Goal: Find specific page/section: Find specific page/section

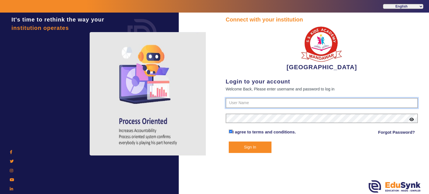
click at [242, 100] on input "text" at bounding box center [321, 103] width 192 height 10
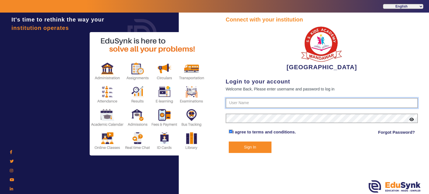
type input "9928895959"
click at [229, 141] on button "Sign In" at bounding box center [250, 146] width 43 height 11
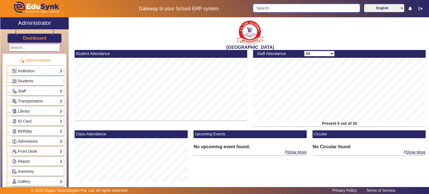
click at [261, 8] on input "Search" at bounding box center [306, 8] width 107 height 8
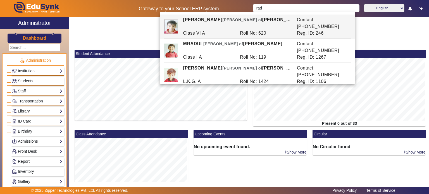
click at [253, 89] on div "[PERSON_NAME] of [PERSON_NAME]" at bounding box center [237, 95] width 114 height 13
type input "[PERSON_NAME]"
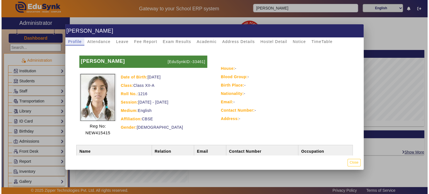
scroll to position [37, 0]
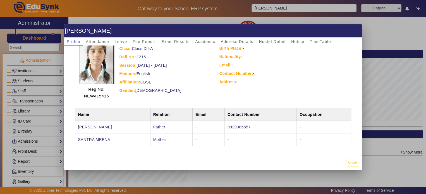
drag, startPoint x: 231, startPoint y: 128, endPoint x: 238, endPoint y: 127, distance: 7.6
click at [238, 127] on td "9929386557" at bounding box center [260, 127] width 72 height 13
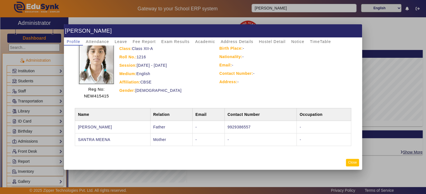
click at [352, 159] on button "Close" at bounding box center [352, 163] width 13 height 8
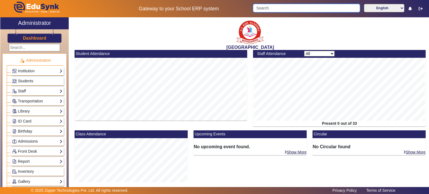
paste input "9929386557"
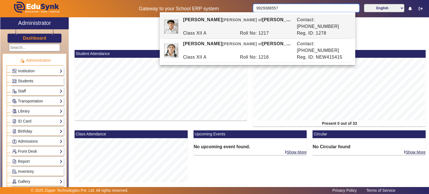
type input "9929386557"
click at [48, 79] on link "Students" at bounding box center [37, 81] width 51 height 6
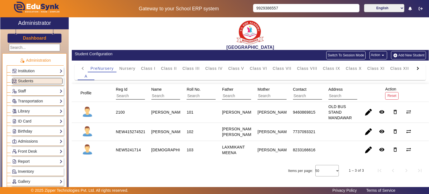
click at [42, 90] on link "Staff" at bounding box center [37, 91] width 51 height 6
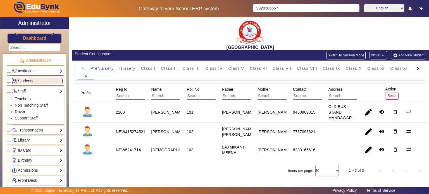
click at [30, 98] on link "Teachers" at bounding box center [23, 99] width 16 height 4
